Goal: Information Seeking & Learning: Check status

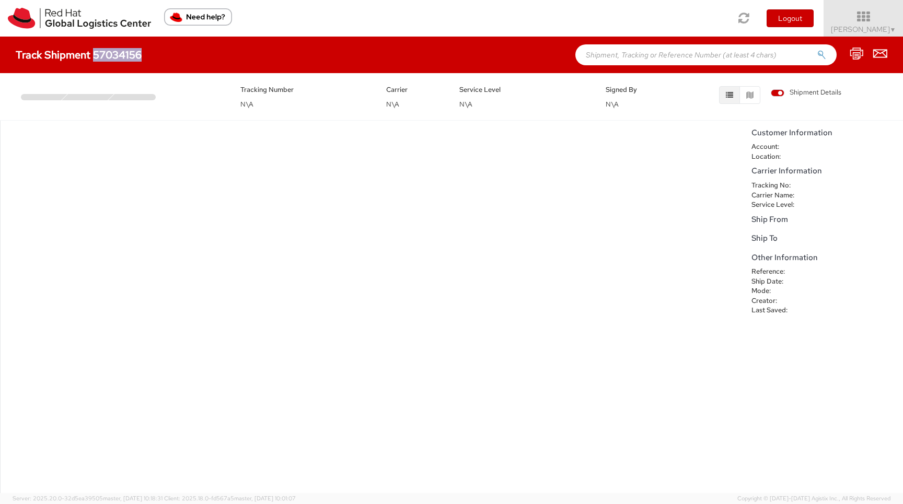
drag, startPoint x: 94, startPoint y: 53, endPoint x: 138, endPoint y: 54, distance: 44.4
click at [138, 54] on h4 "Track Shipment 57034156" at bounding box center [79, 54] width 126 height 11
copy h4 "57034156"
click at [633, 63] on input "text" at bounding box center [705, 54] width 261 height 21
paste input "57034156"
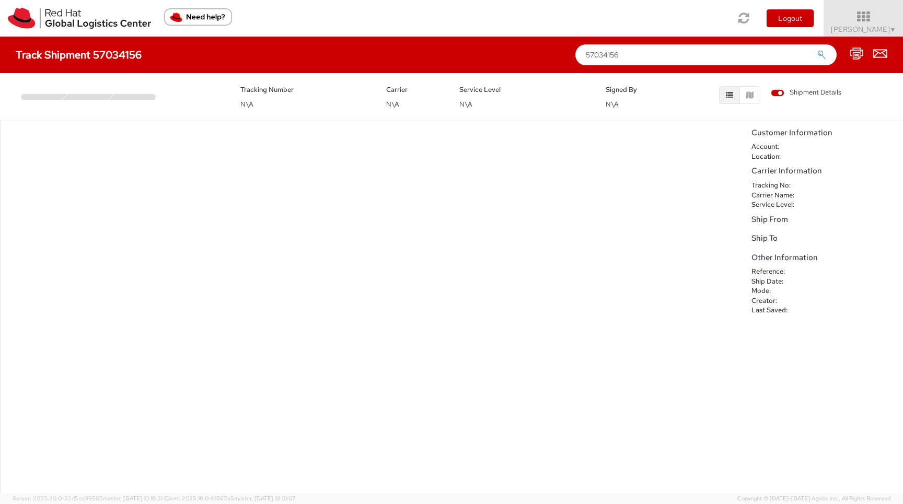
type input "57034156"
click at [817, 50] on button "submit" at bounding box center [821, 56] width 9 height 13
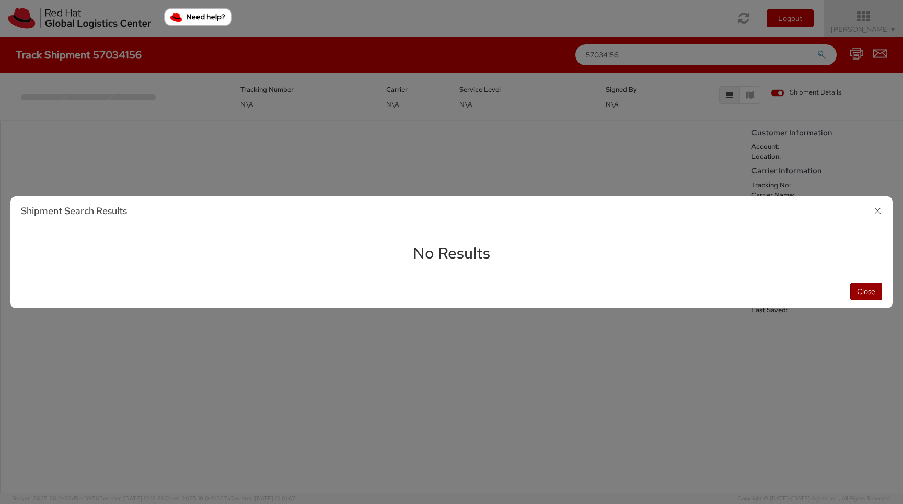
click at [879, 296] on button "Close" at bounding box center [866, 292] width 32 height 18
